Goal: Browse casually: Explore the website without a specific task or goal

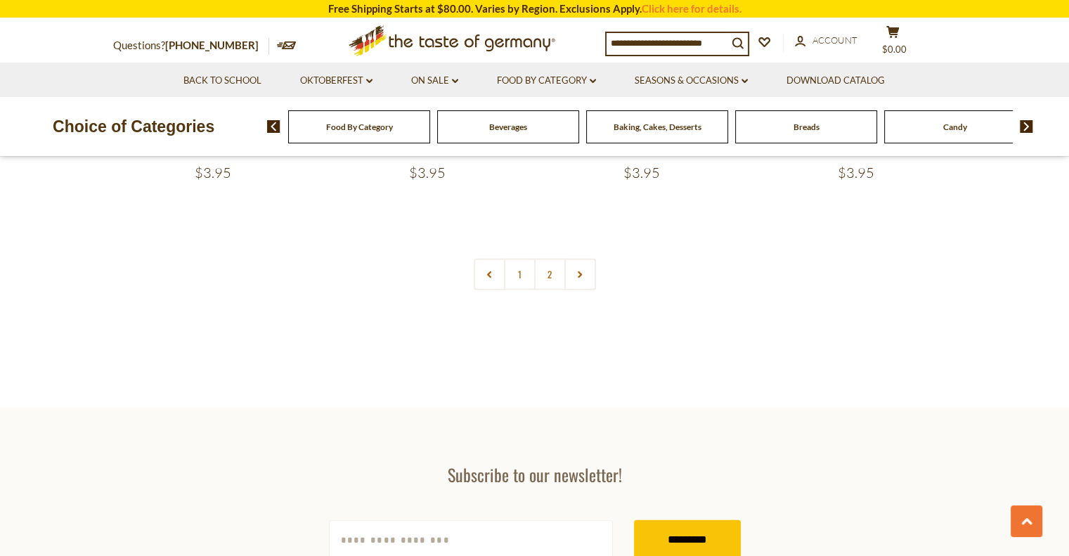
scroll to position [3119, 0]
click at [571, 275] on link at bounding box center [580, 273] width 32 height 32
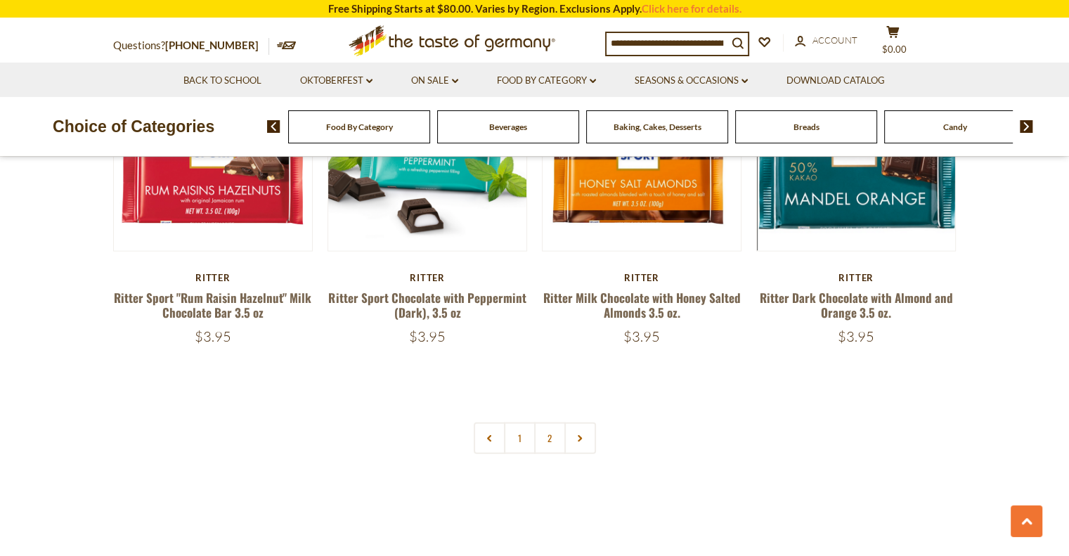
scroll to position [2957, 0]
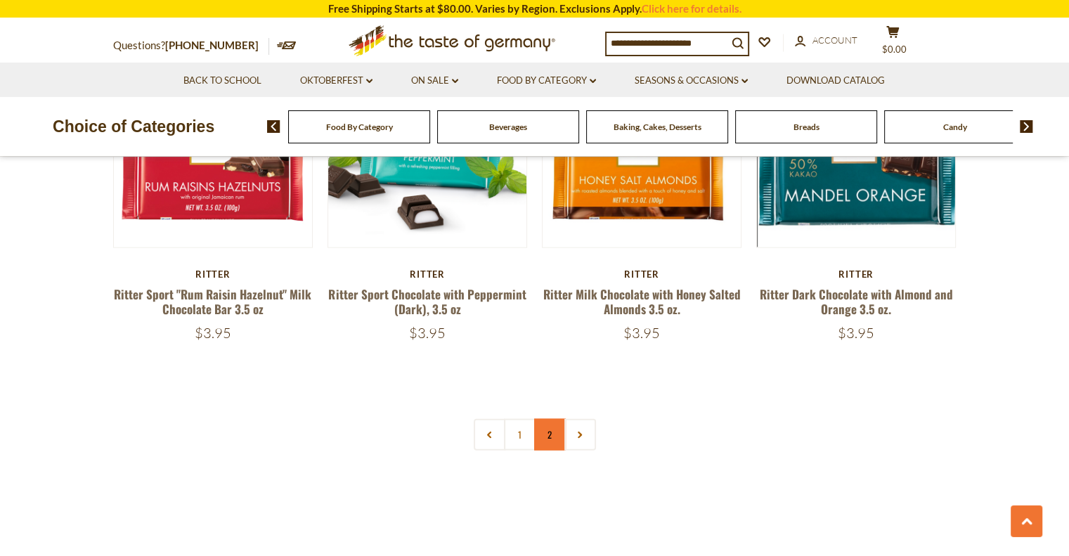
click at [544, 441] on link "2" at bounding box center [550, 435] width 32 height 32
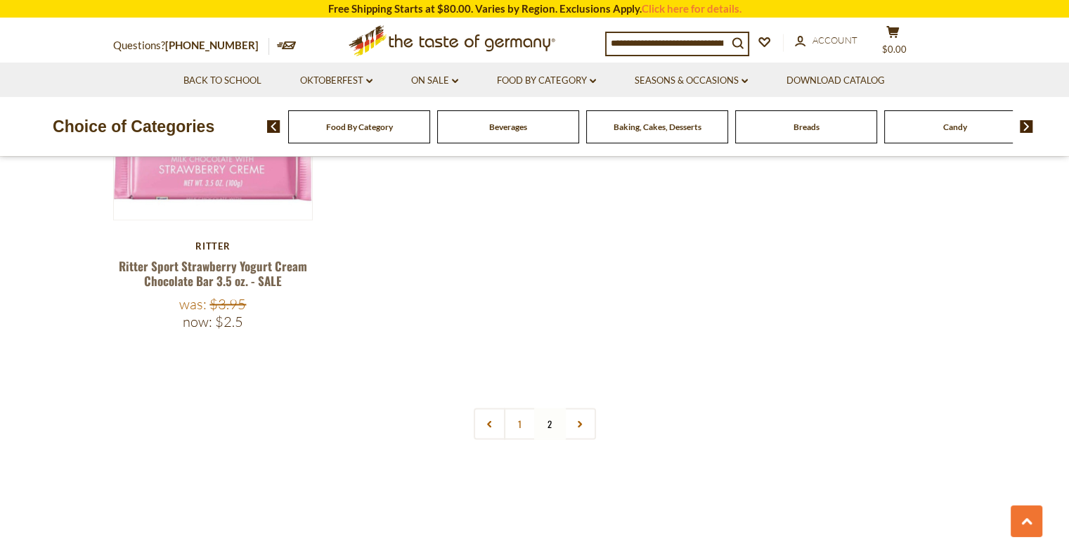
scroll to position [2333, 0]
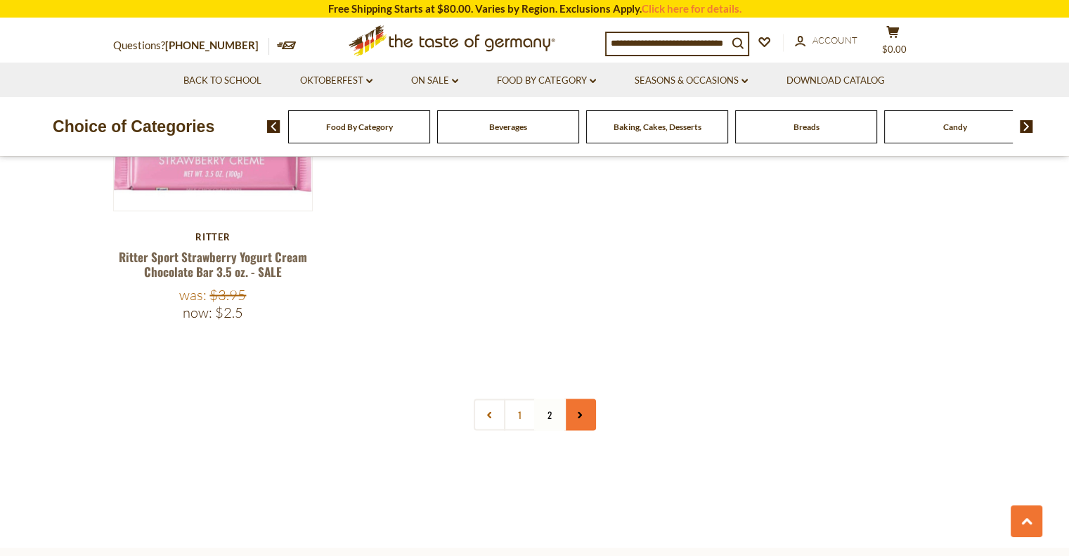
click at [583, 411] on icon at bounding box center [580, 414] width 8 height 7
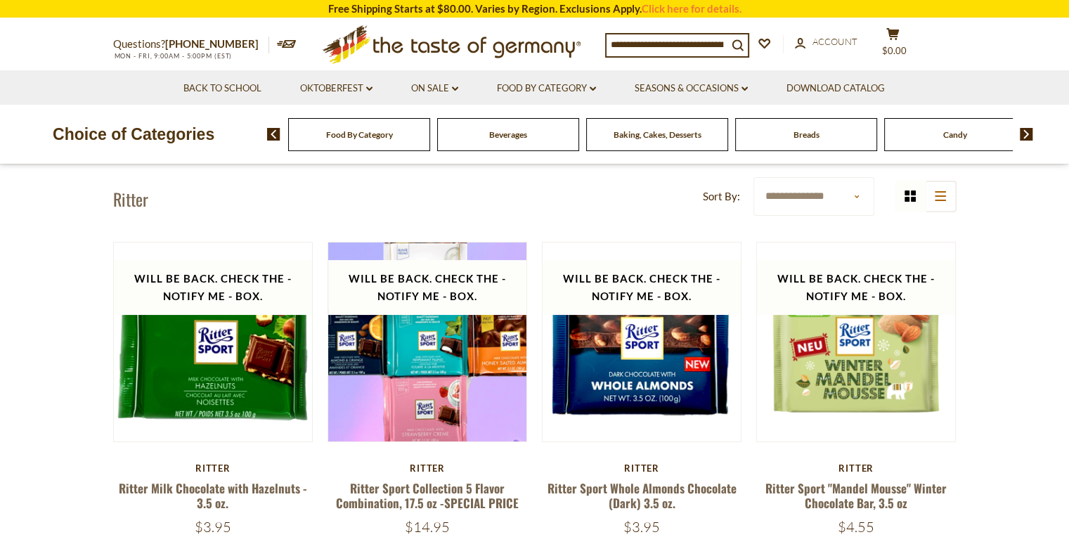
scroll to position [42, 0]
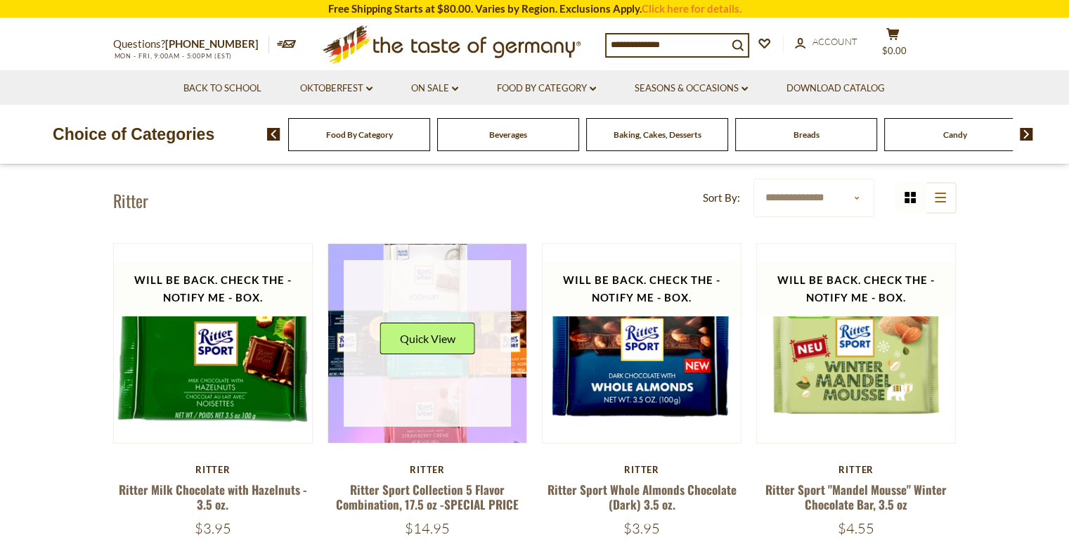
click at [488, 405] on link at bounding box center [427, 343] width 167 height 167
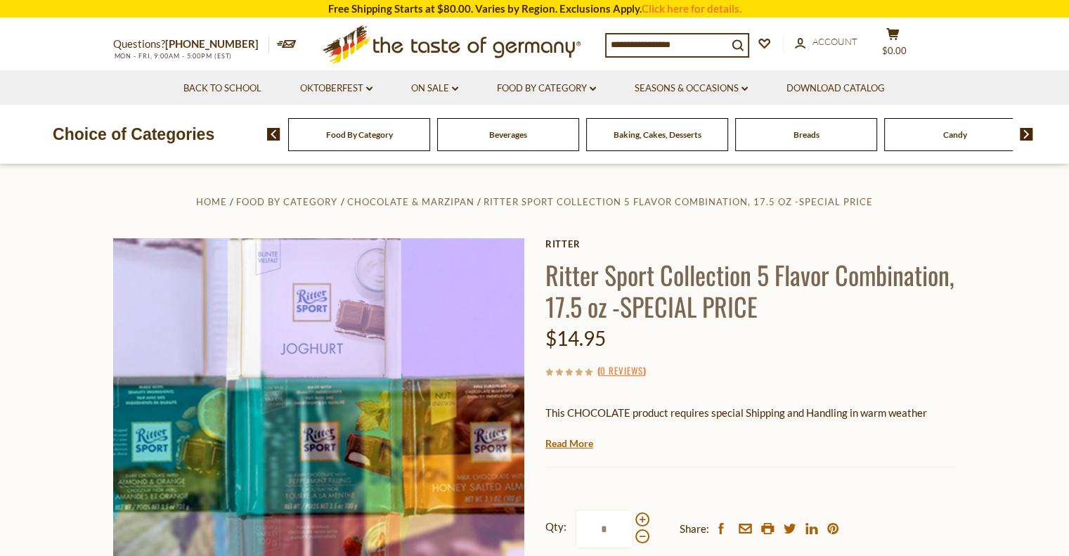
drag, startPoint x: 0, startPoint y: 0, endPoint x: 457, endPoint y: 342, distance: 570.8
click at [457, 342] on div at bounding box center [318, 446] width 411 height 416
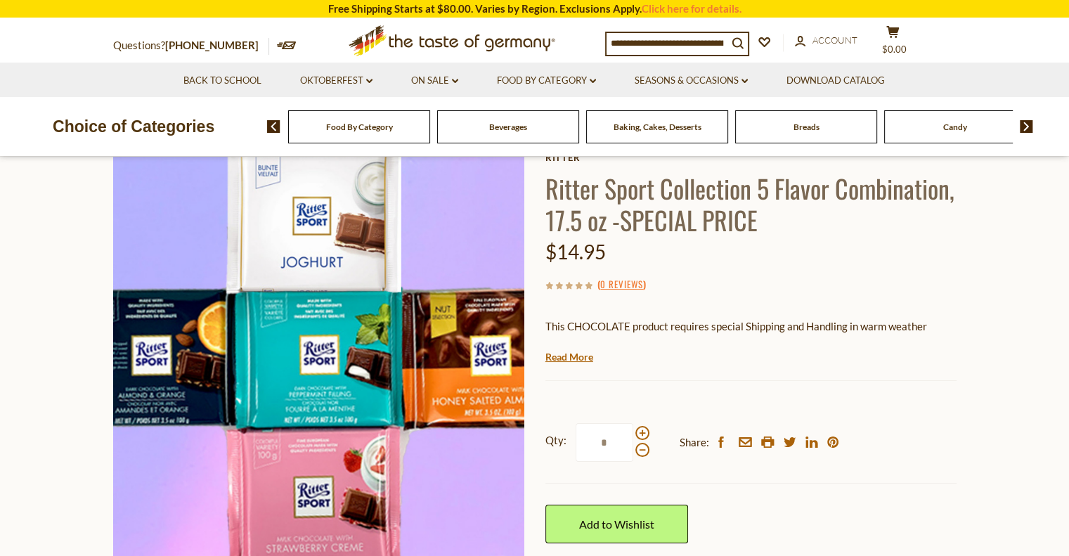
scroll to position [84, 0]
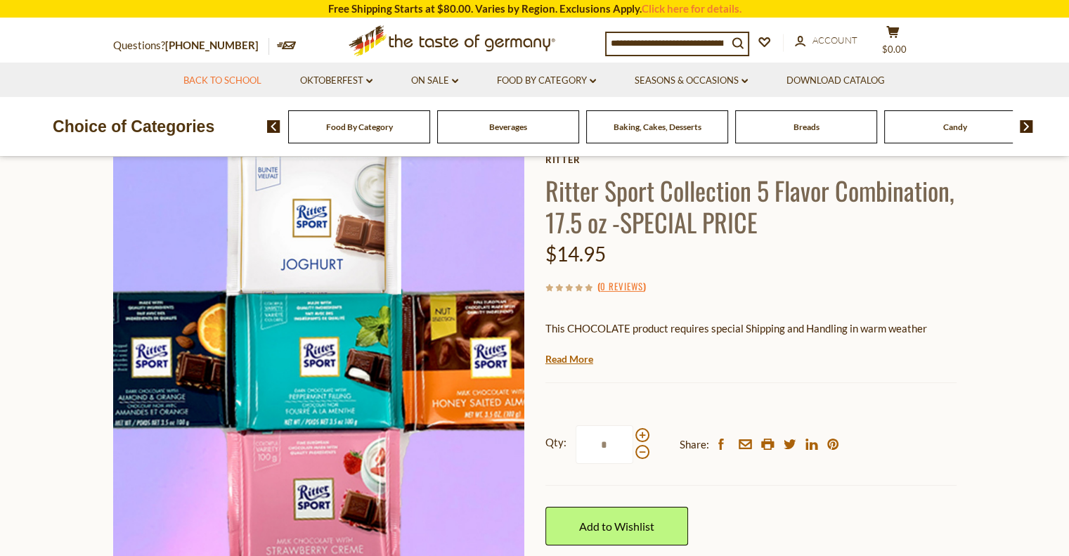
click at [212, 76] on link "Back to School" at bounding box center [222, 80] width 78 height 15
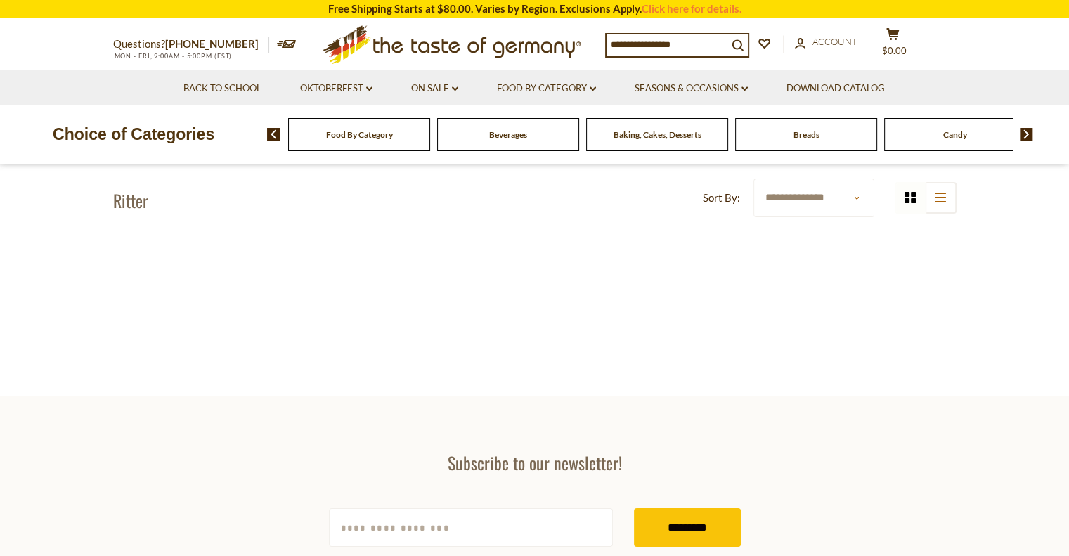
scroll to position [638, 0]
